Goal: Task Accomplishment & Management: Manage account settings

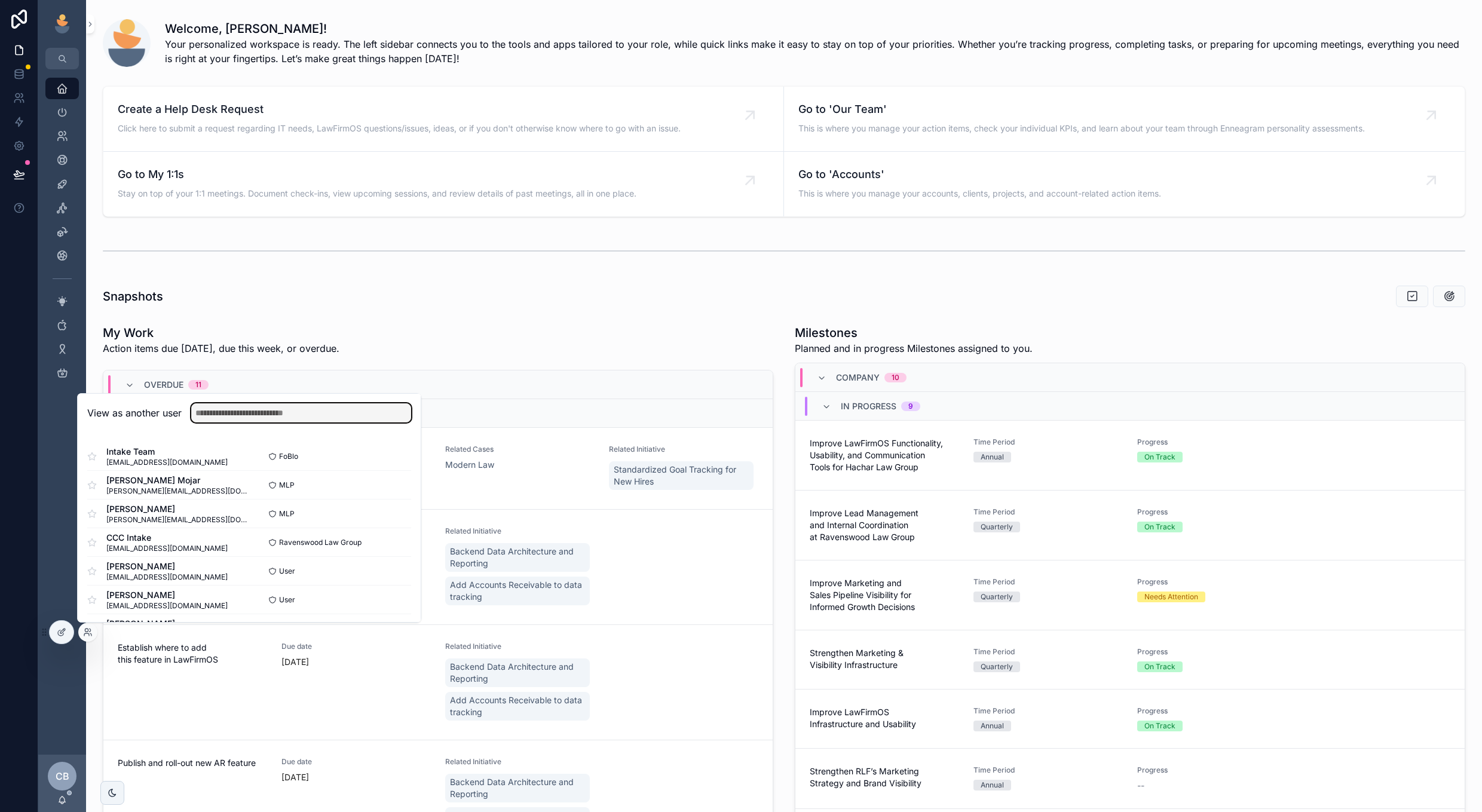
click at [327, 410] on input "text" at bounding box center [301, 413] width 220 height 19
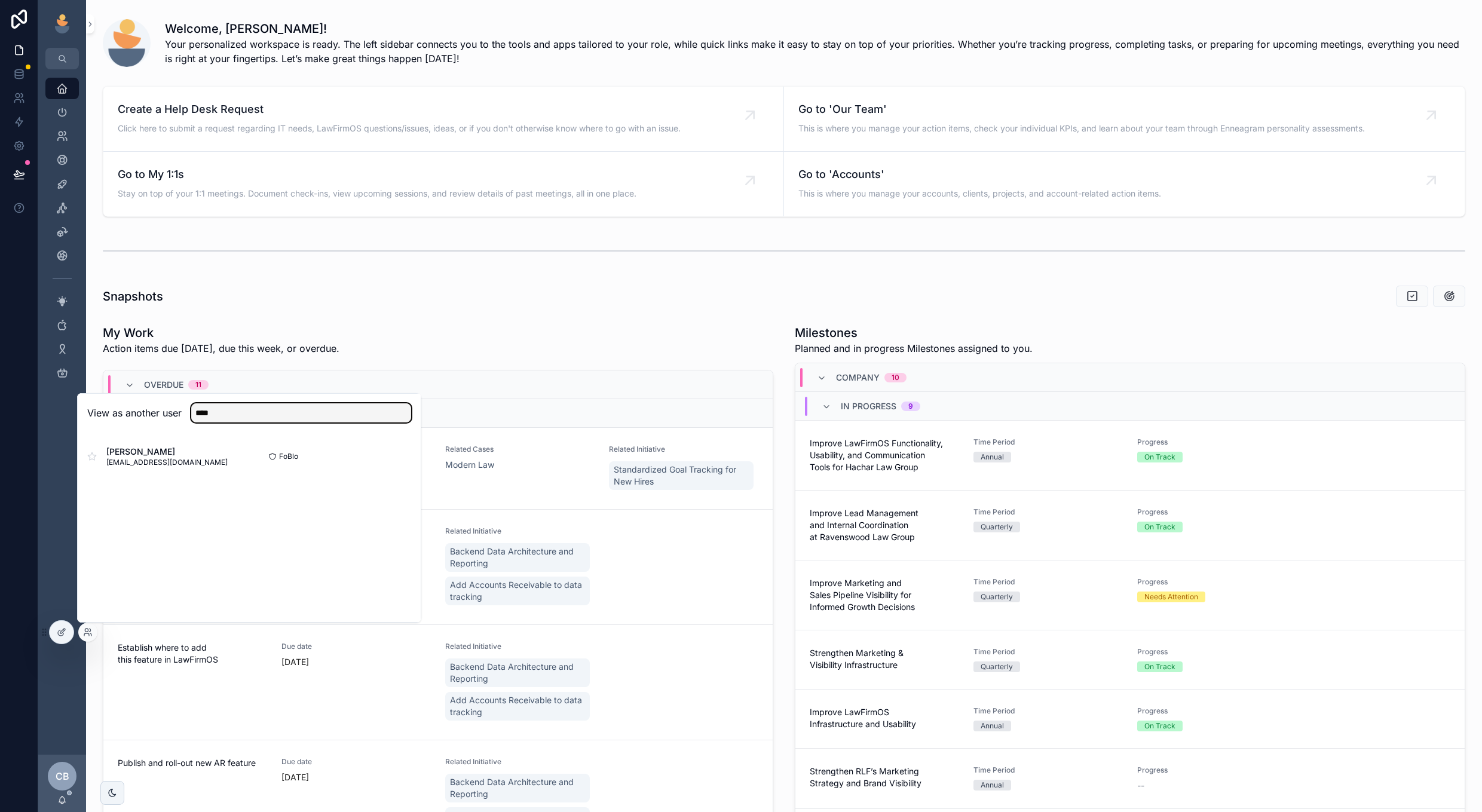
type input "****"
click at [0, 0] on button "Select" at bounding box center [0, 0] width 0 height 0
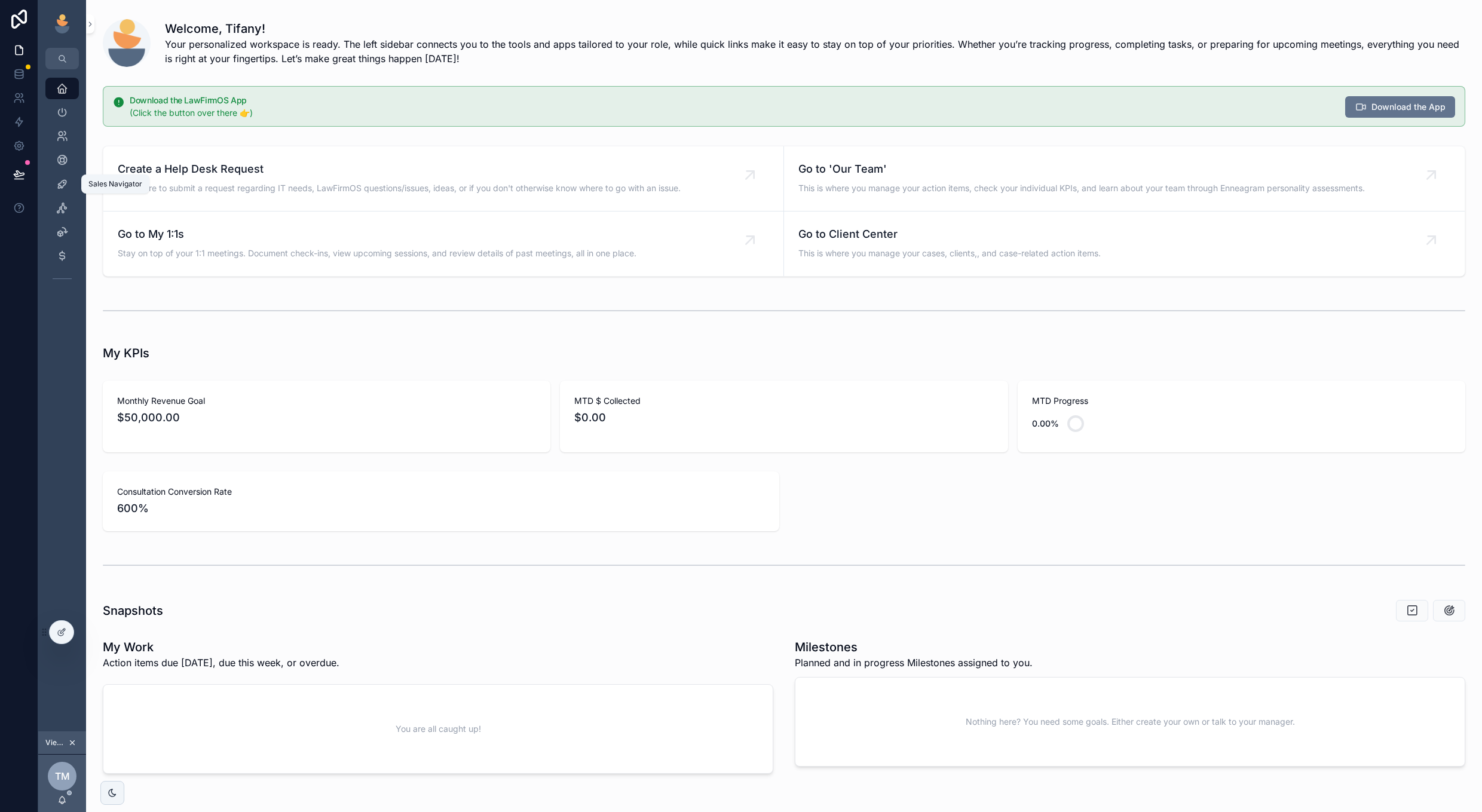
click at [62, 178] on div "Sales Navigator" at bounding box center [62, 184] width 19 height 19
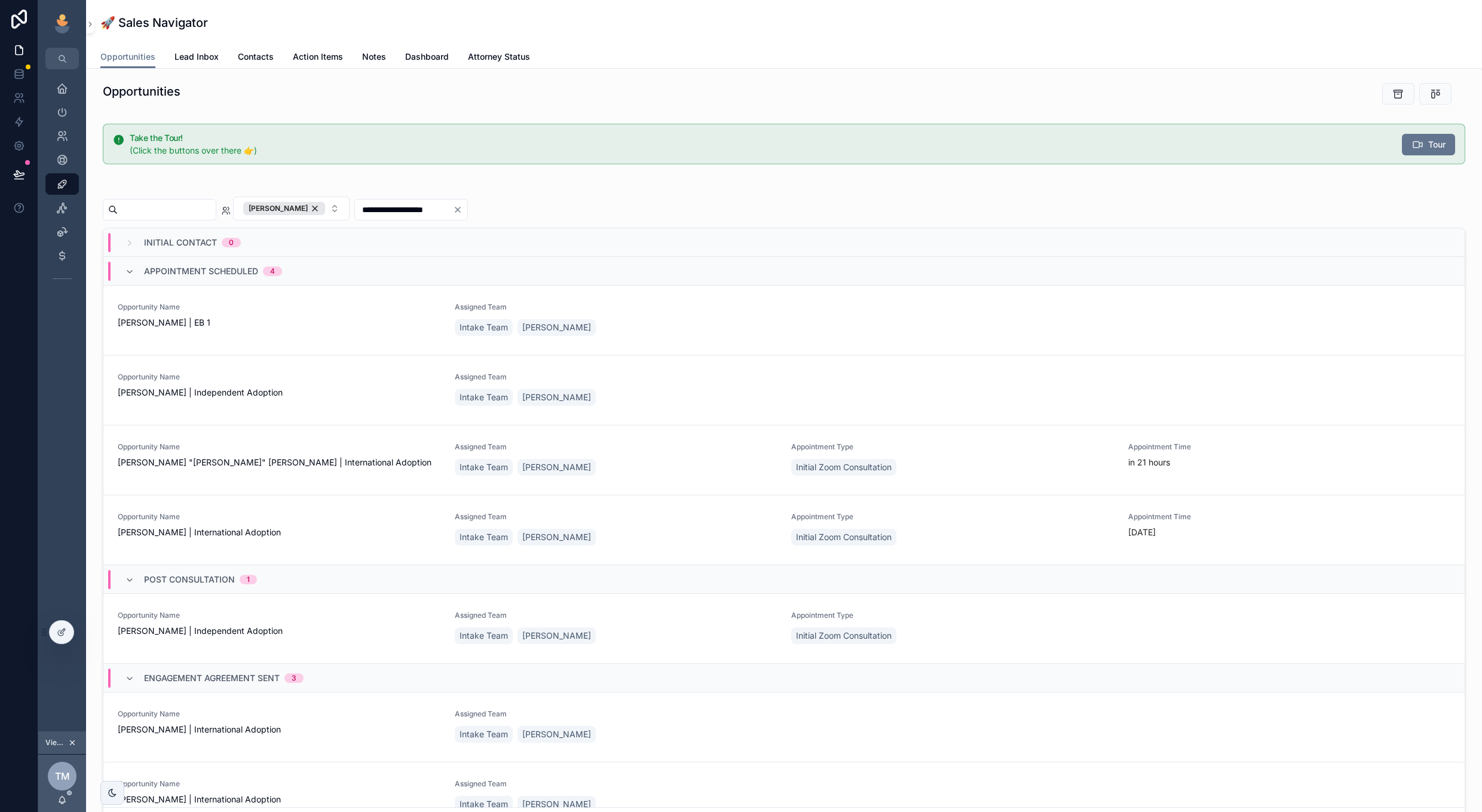
click at [365, 318] on span "[PERSON_NAME] | EB 1" at bounding box center [279, 323] width 323 height 12
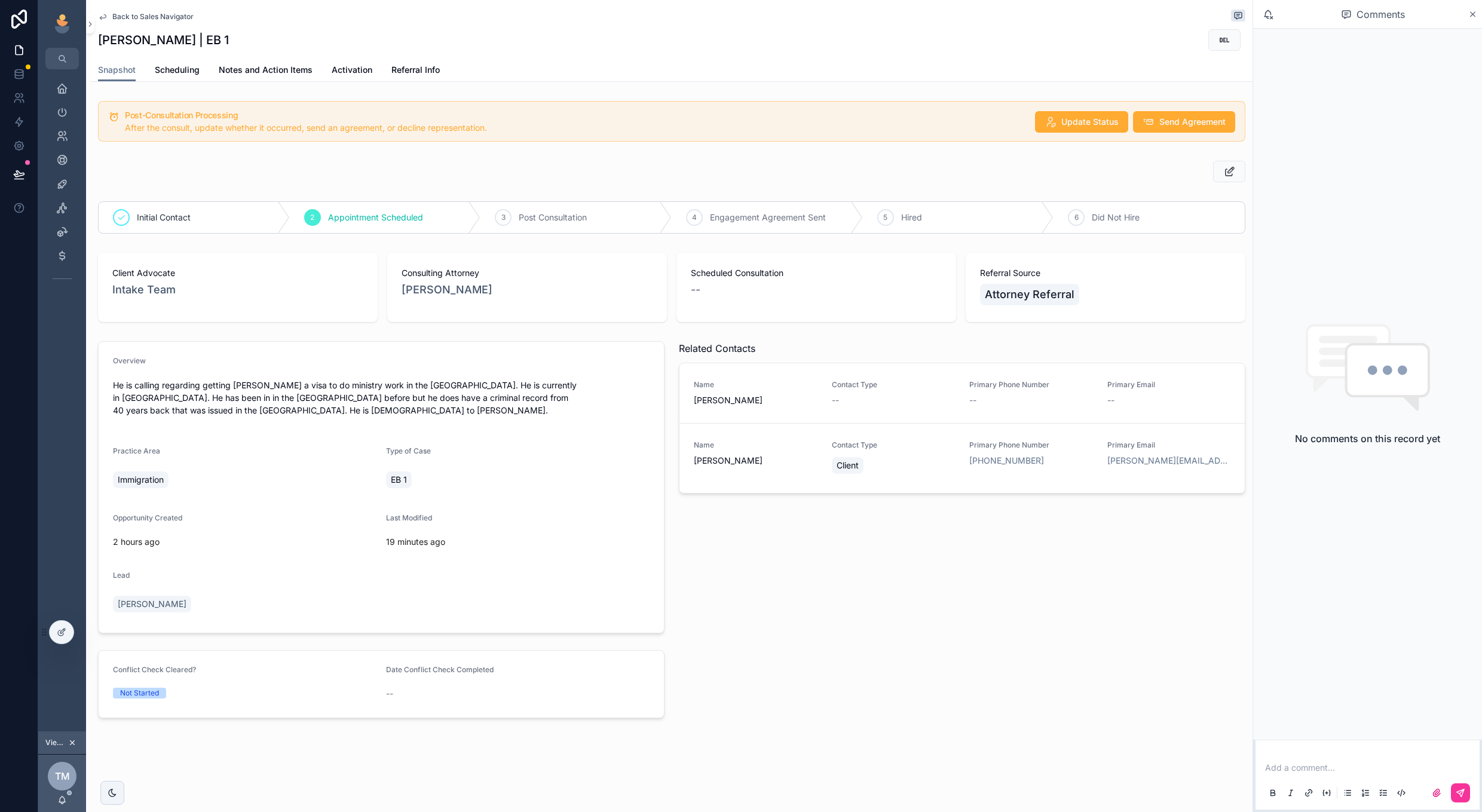
click at [148, 14] on span "Back to Sales Navigator" at bounding box center [153, 17] width 81 height 10
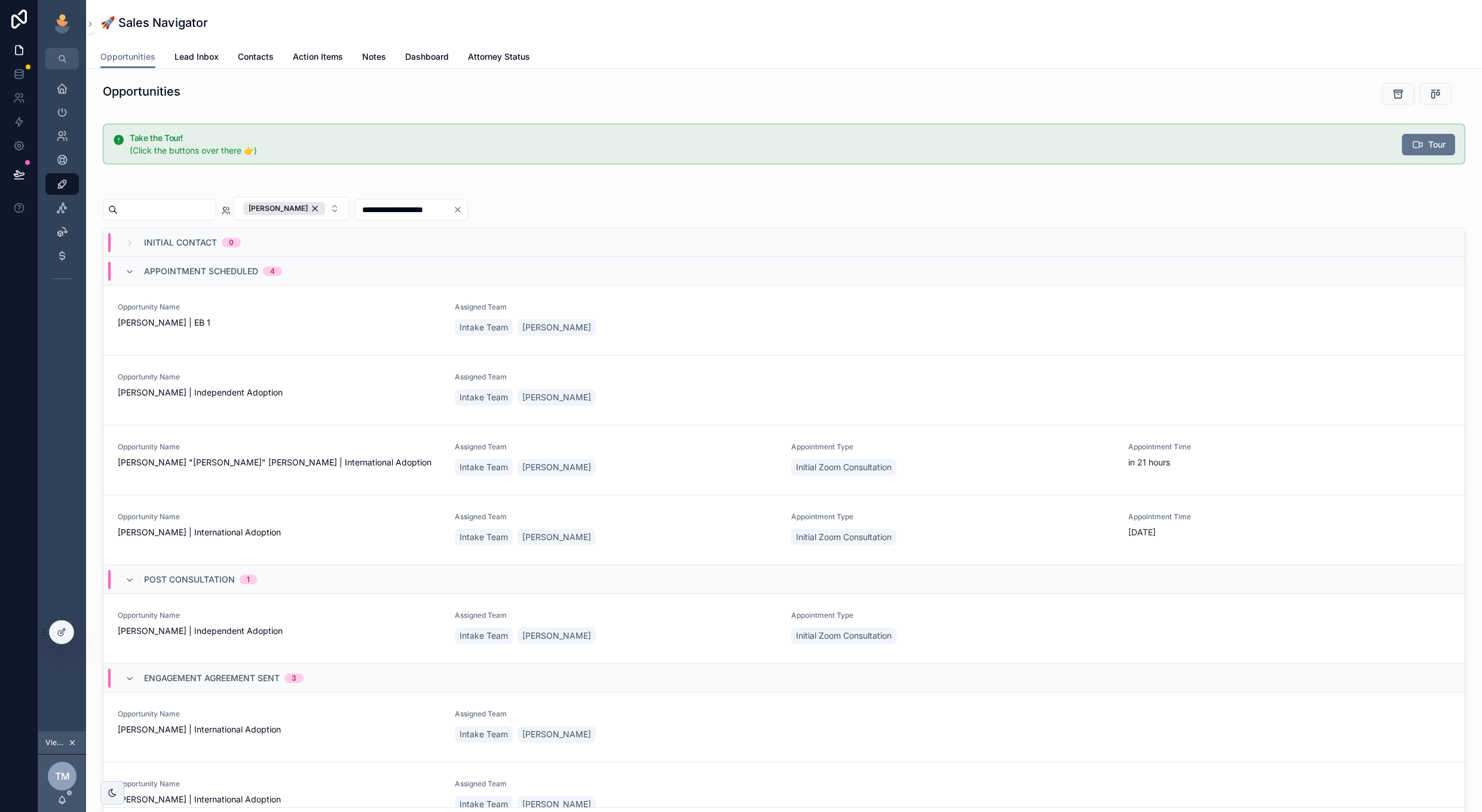
click at [236, 329] on div "Opportunity Name [PERSON_NAME] | EB 1" at bounding box center [279, 320] width 323 height 36
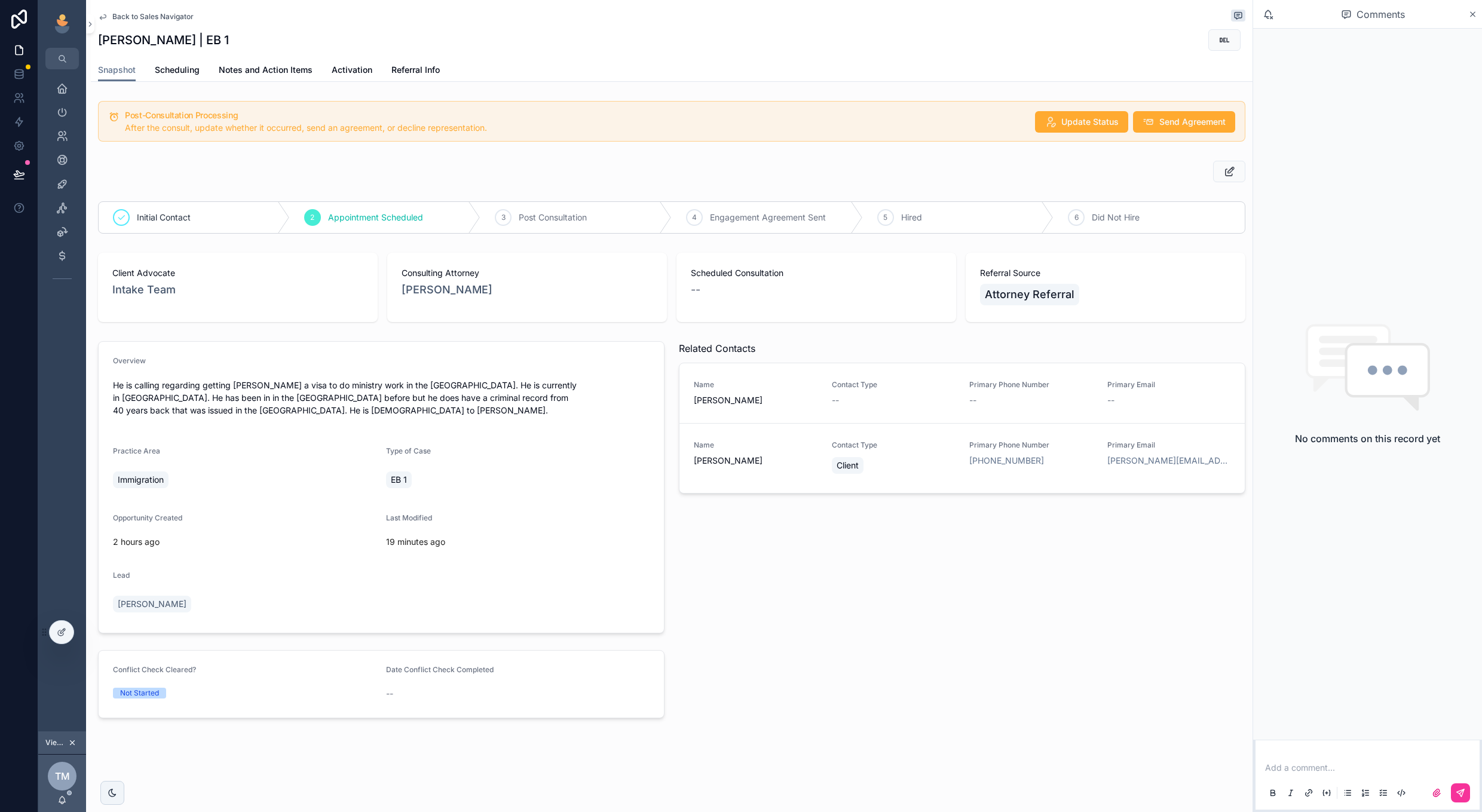
click at [768, 291] on div "--" at bounding box center [817, 289] width 251 height 17
click at [713, 299] on div "Scheduled Consultation --" at bounding box center [817, 287] width 280 height 69
click at [195, 67] on span "Scheduling" at bounding box center [177, 70] width 45 height 12
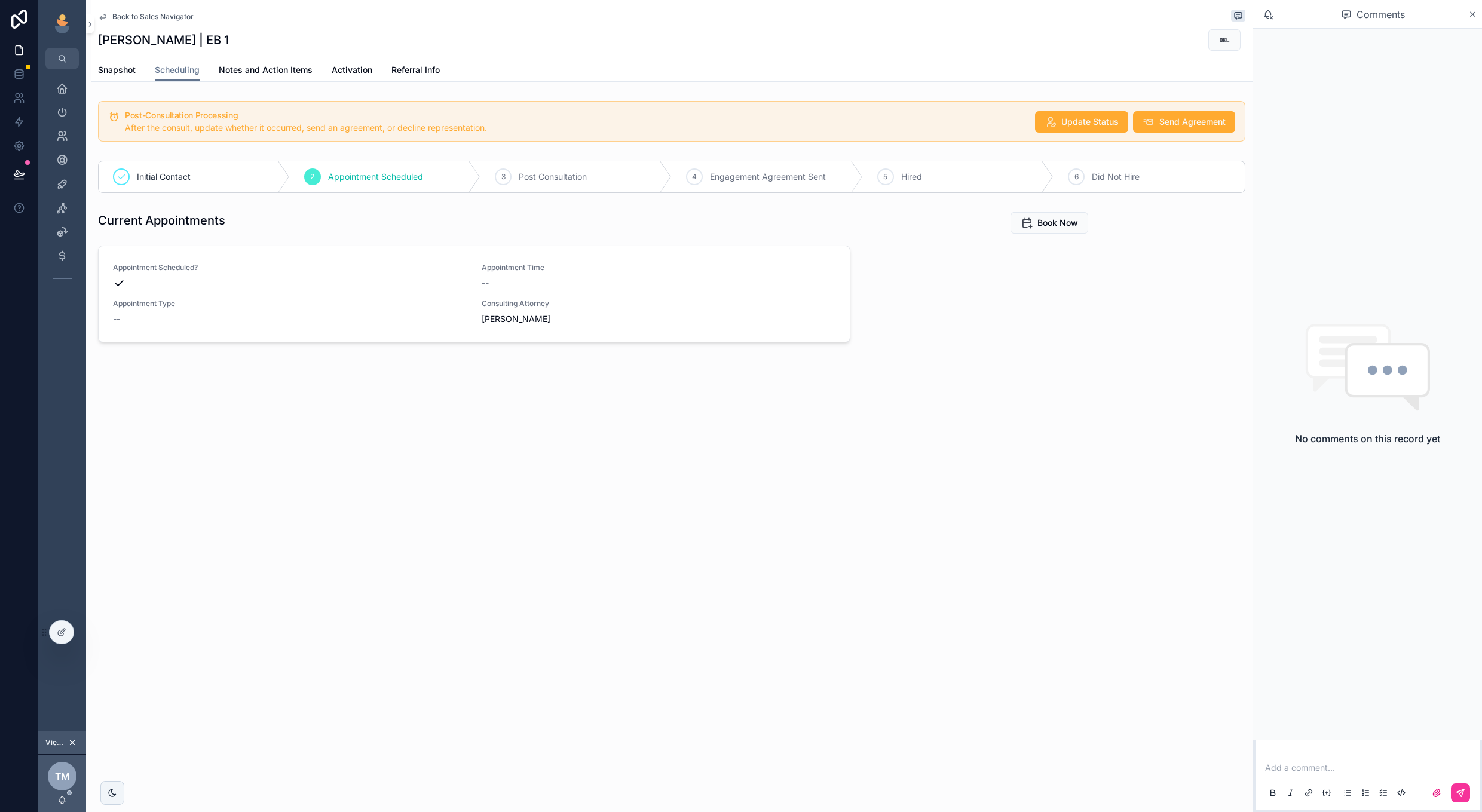
click at [119, 68] on span "Snapshot" at bounding box center [117, 70] width 38 height 12
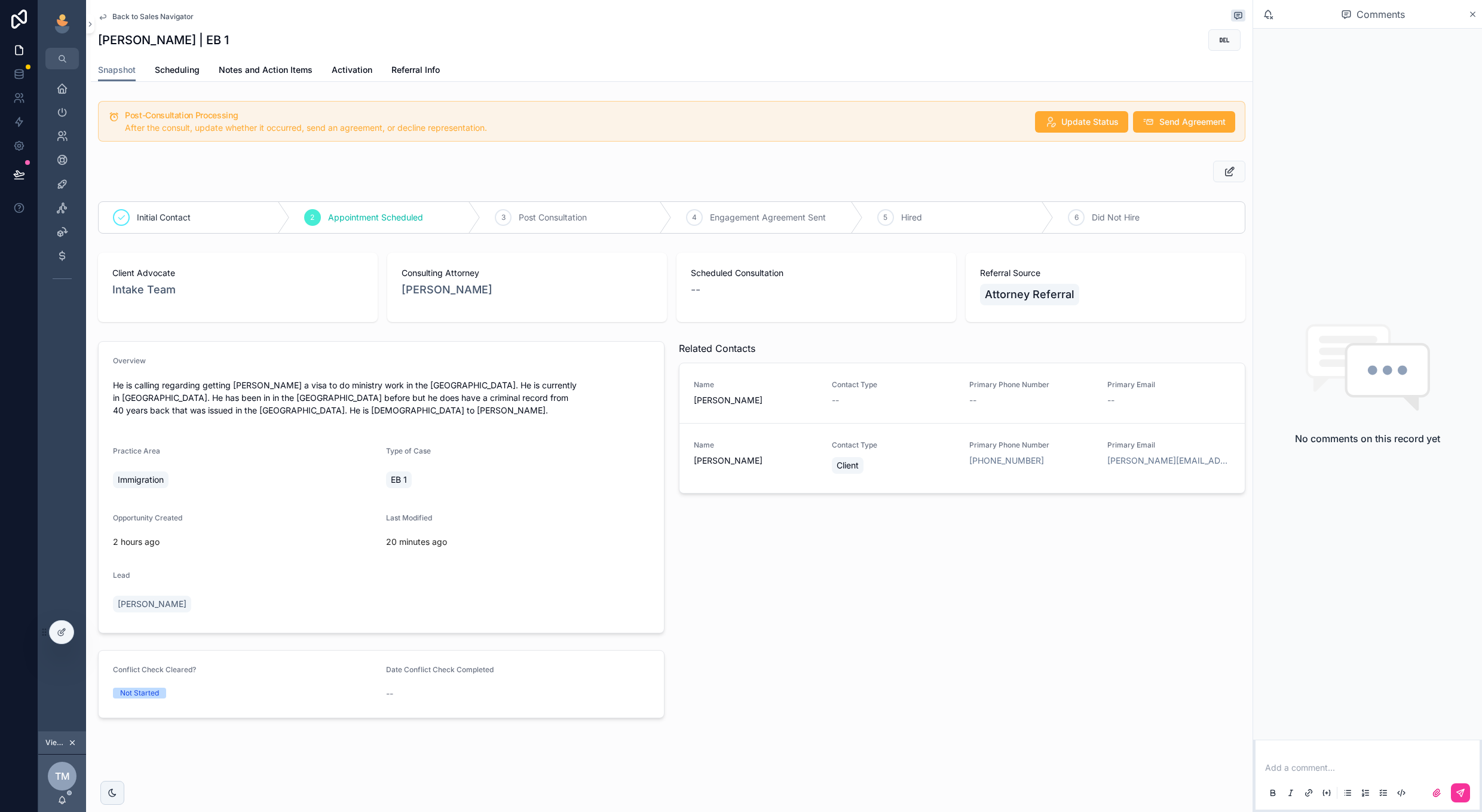
click at [162, 72] on span "Scheduling" at bounding box center [177, 70] width 45 height 12
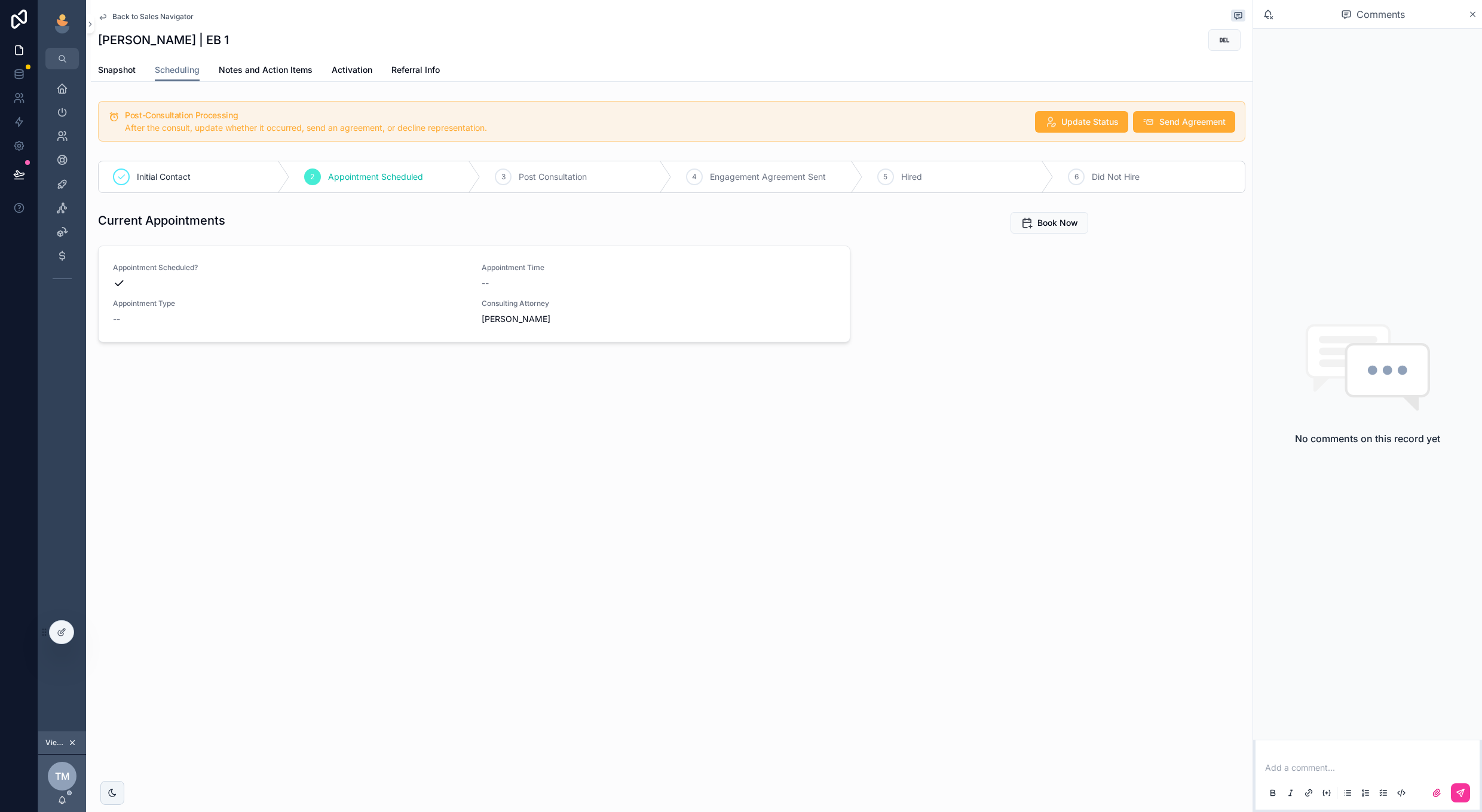
click at [1034, 227] on button "Book Now" at bounding box center [1049, 223] width 78 height 21
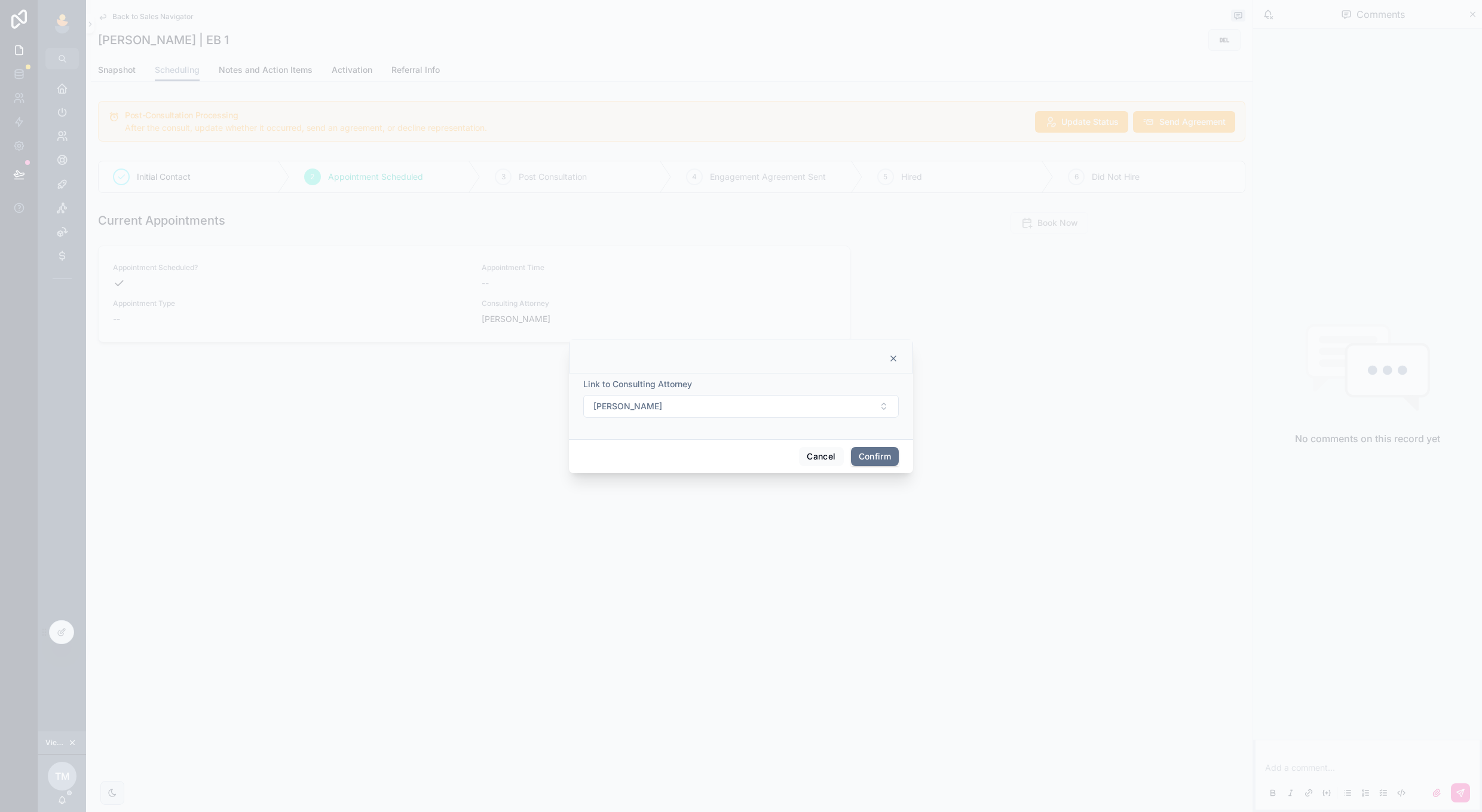
click at [849, 410] on button "[PERSON_NAME]" at bounding box center [741, 407] width 316 height 23
click at [813, 389] on div "Link to Consulting Attorney" at bounding box center [741, 385] width 316 height 12
click at [891, 361] on icon at bounding box center [893, 358] width 4 height 4
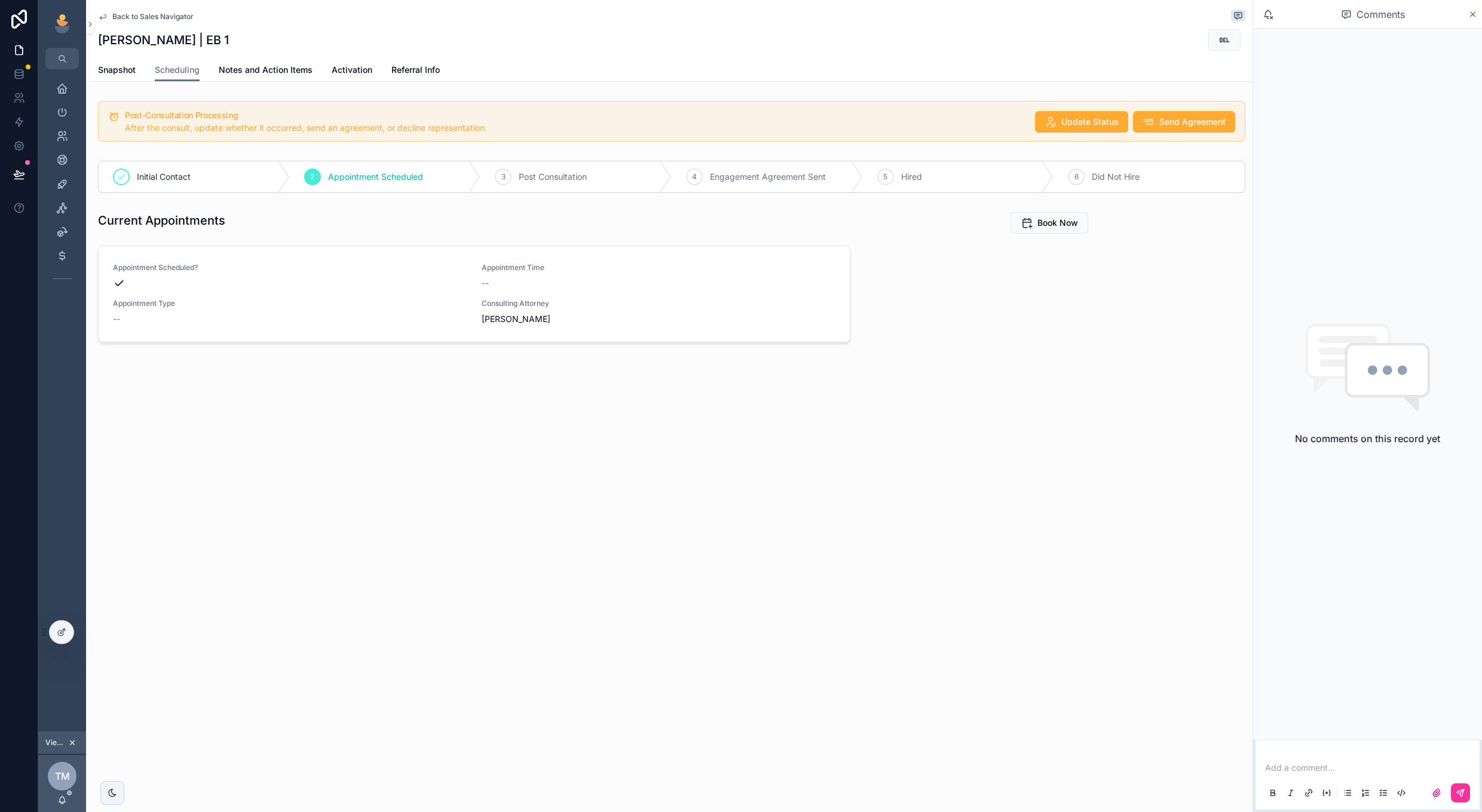
click at [126, 73] on span "Snapshot" at bounding box center [117, 70] width 38 height 12
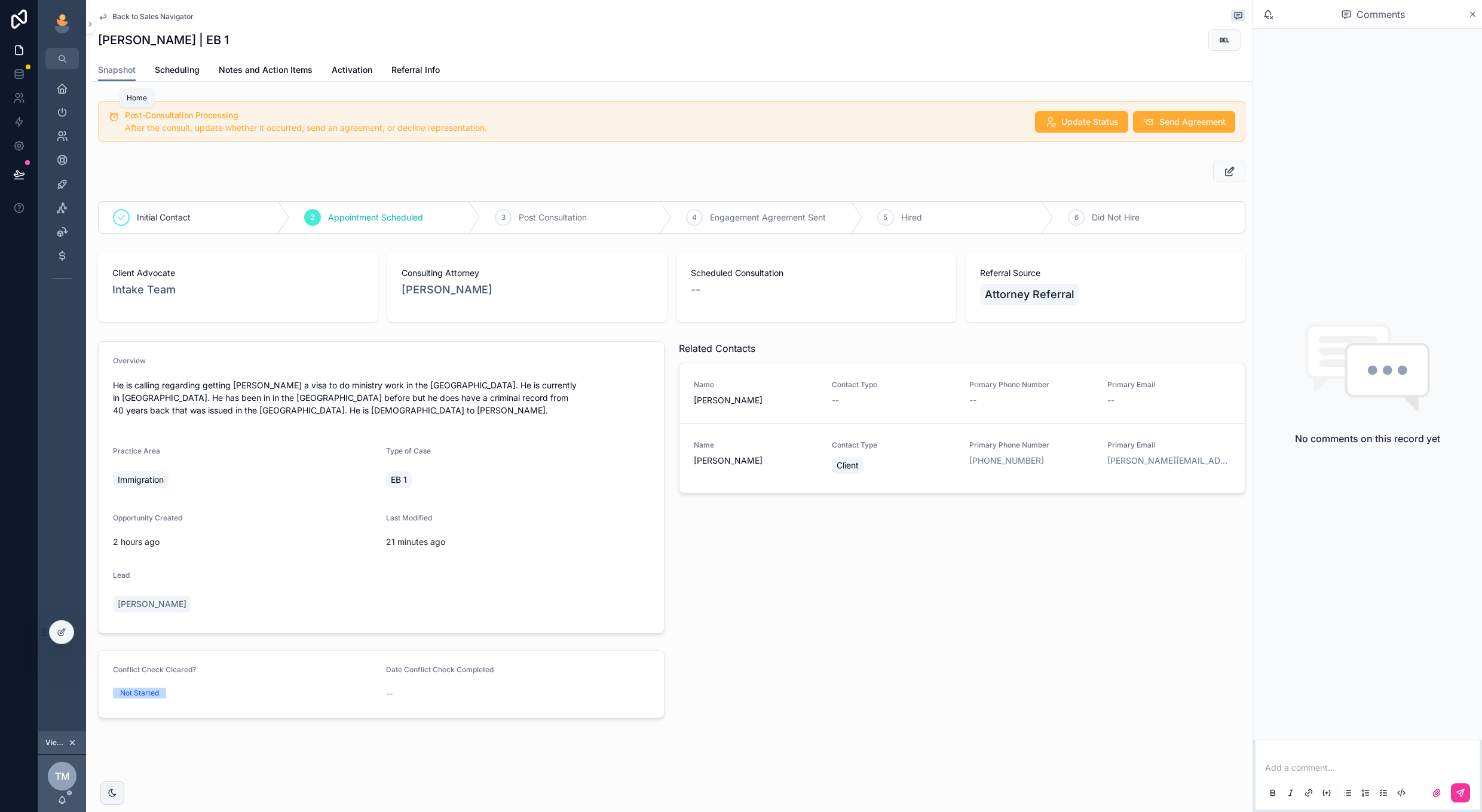
click at [67, 80] on div "Home" at bounding box center [62, 88] width 19 height 19
